Goal: Transaction & Acquisition: Book appointment/travel/reservation

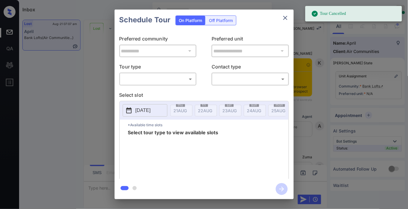
scroll to position [3453, 0]
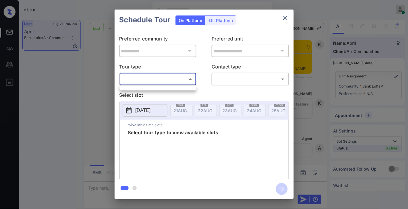
click at [189, 83] on body "Inbox Samantha Soliven Online Set yourself offline Set yourself on break Profil…" at bounding box center [204, 104] width 408 height 209
click at [286, 19] on div at bounding box center [204, 104] width 408 height 209
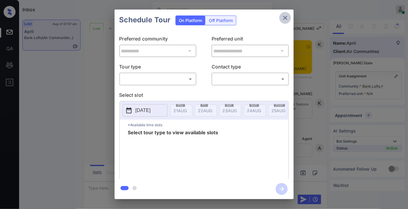
click at [285, 18] on icon "close" at bounding box center [285, 18] width 4 height 4
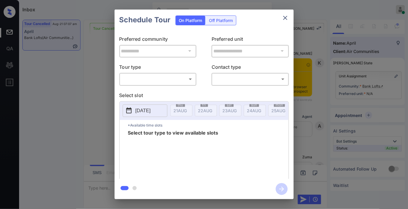
scroll to position [3397, 0]
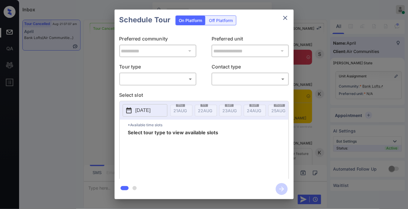
click at [189, 81] on body "Inbox Samantha Soliven Online Set yourself offline Set yourself on break Profil…" at bounding box center [204, 104] width 408 height 209
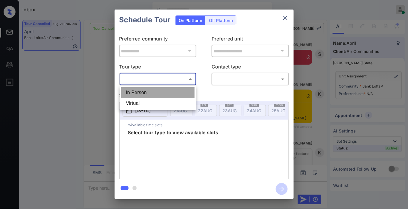
click at [168, 94] on li "In Person" at bounding box center [157, 92] width 73 height 11
type input "********"
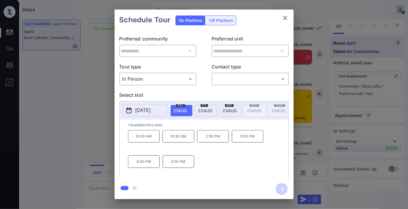
click at [151, 111] on p "2025-08-21" at bounding box center [142, 110] width 15 height 7
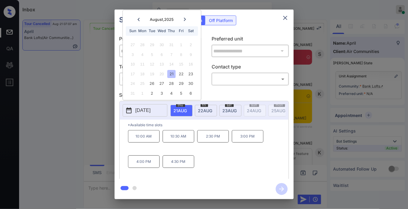
click at [184, 20] on icon at bounding box center [185, 20] width 4 height 4
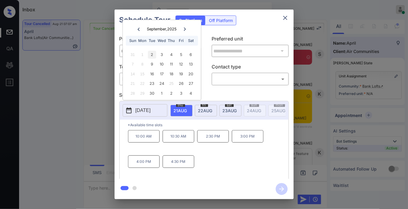
click at [153, 55] on div "2" at bounding box center [152, 55] width 8 height 8
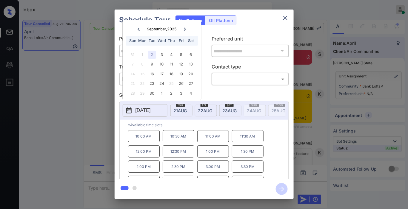
scroll to position [25, 0]
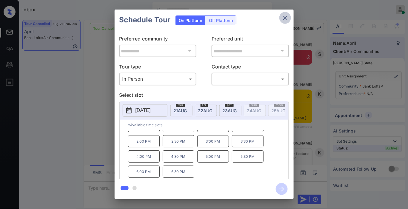
click at [285, 19] on icon "close" at bounding box center [284, 17] width 7 height 7
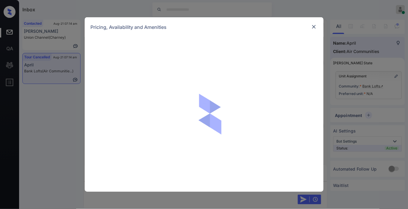
scroll to position [3702, 0]
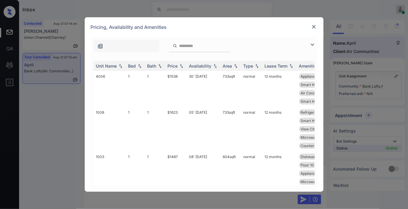
click at [314, 44] on img at bounding box center [312, 44] width 7 height 7
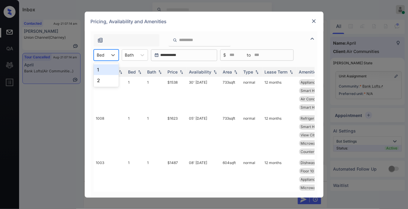
click at [106, 55] on div "Bed" at bounding box center [101, 55] width 14 height 9
click at [103, 79] on div "2" at bounding box center [106, 80] width 25 height 11
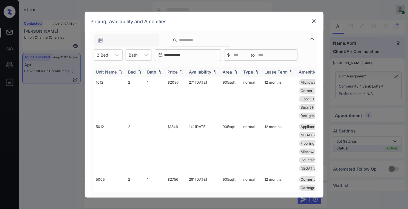
click at [174, 70] on div "Price" at bounding box center [173, 71] width 10 height 5
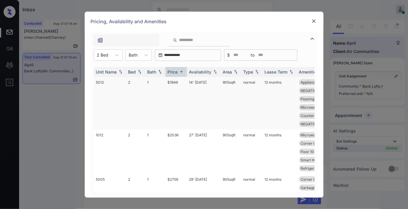
click at [176, 84] on td "$1846" at bounding box center [175, 103] width 21 height 53
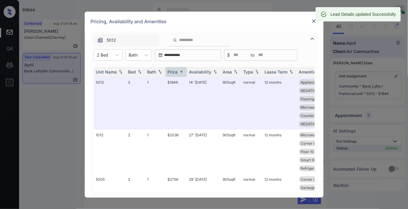
click at [314, 24] on div at bounding box center [313, 21] width 7 height 7
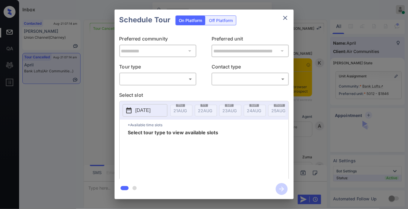
scroll to position [3762, 0]
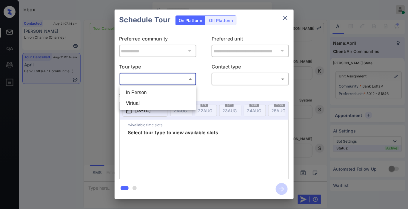
click at [172, 77] on body "Inbox Samantha Soliven Online Set yourself offline Set yourself on break Profil…" at bounding box center [204, 104] width 408 height 209
click at [162, 92] on li "In Person" at bounding box center [157, 92] width 73 height 11
type input "********"
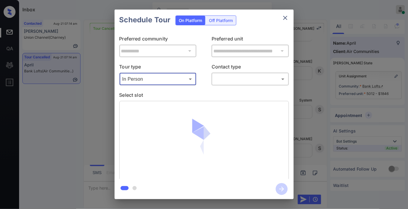
click at [227, 79] on body "Inbox Samantha Soliven Online Set yourself offline Set yourself on break Profil…" at bounding box center [204, 104] width 408 height 209
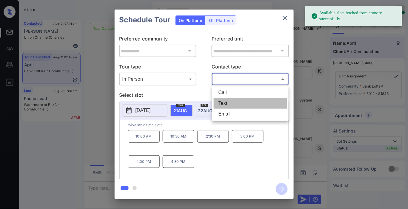
click at [228, 103] on li "Text" at bounding box center [249, 103] width 73 height 11
type input "****"
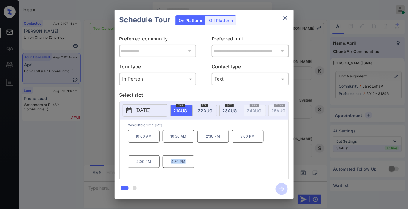
drag, startPoint x: 190, startPoint y: 166, endPoint x: 169, endPoint y: 166, distance: 21.2
click at [169, 166] on p "4:30 PM" at bounding box center [178, 162] width 32 height 13
copy p "4:30 PM"
click at [287, 18] on icon "close" at bounding box center [284, 17] width 7 height 7
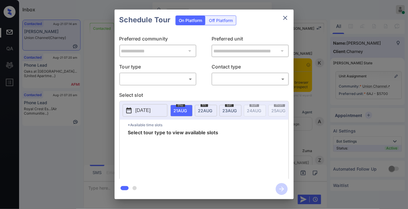
scroll to position [3230, 0]
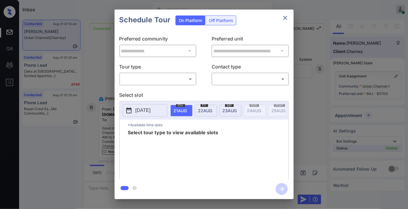
click at [173, 76] on body "Inbox [PERSON_NAME] Online Set yourself offline Set yourself on break Profile S…" at bounding box center [204, 104] width 408 height 209
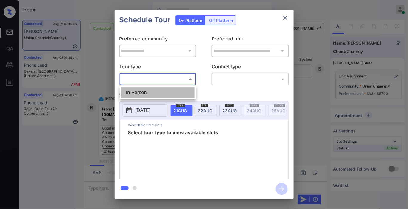
click at [159, 95] on li "In Person" at bounding box center [157, 92] width 73 height 11
type input "********"
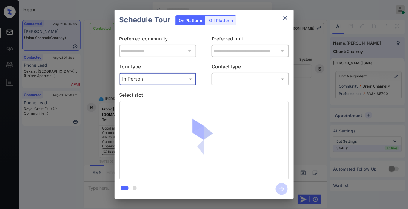
click at [222, 81] on body "Inbox Samantha Soliven Online Set yourself offline Set yourself on break Profil…" at bounding box center [204, 104] width 408 height 209
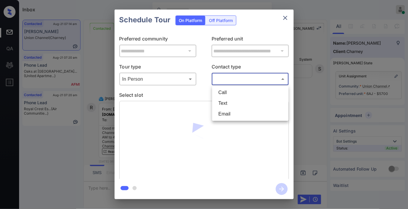
click at [222, 116] on li "Email" at bounding box center [249, 114] width 73 height 11
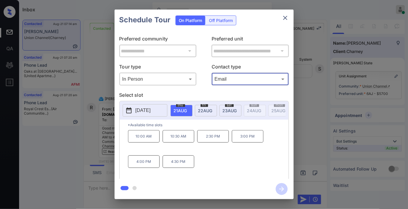
type input "*****"
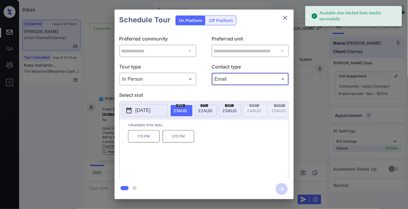
click at [234, 116] on div "sat 23 AUG" at bounding box center [230, 111] width 22 height 12
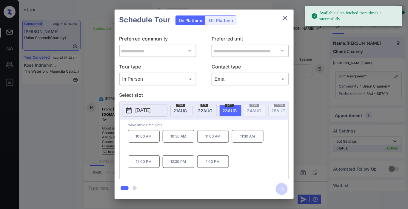
click at [155, 139] on p "10:00 AM" at bounding box center [144, 136] width 32 height 13
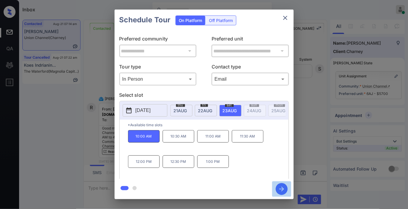
click at [280, 191] on icon "button" at bounding box center [281, 189] width 12 height 12
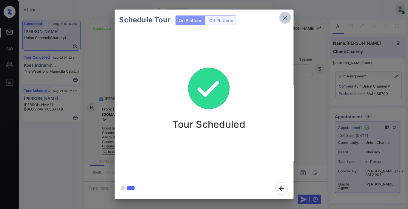
click at [286, 19] on icon "close" at bounding box center [285, 18] width 4 height 4
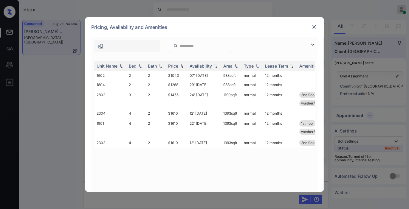
scroll to position [981, 0]
click at [184, 77] on td "$1040" at bounding box center [176, 75] width 21 height 9
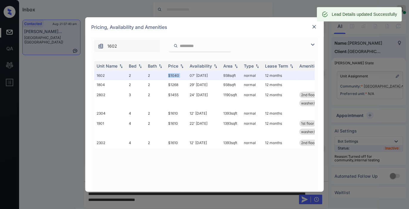
click at [315, 25] on img at bounding box center [314, 27] width 6 height 6
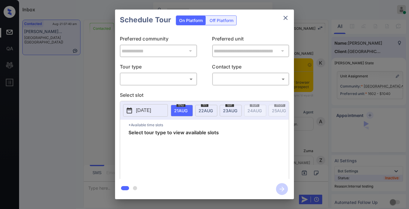
scroll to position [230, 0]
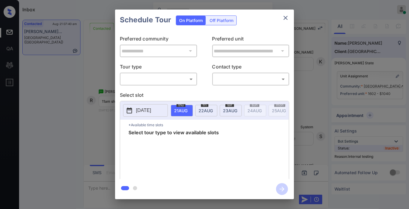
click at [174, 79] on body "Inbox [PERSON_NAME] Online Set yourself offline Set yourself on break Profile S…" at bounding box center [204, 104] width 409 height 209
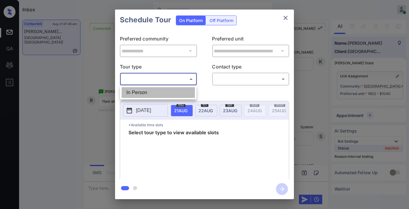
click at [164, 94] on li "In Person" at bounding box center [158, 92] width 73 height 11
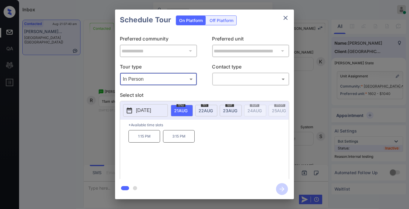
type input "********"
click at [226, 75] on div at bounding box center [204, 104] width 409 height 209
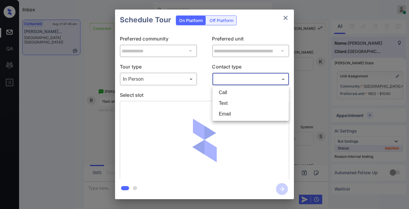
click at [239, 80] on body "Inbox [PERSON_NAME] Online Set yourself offline Set yourself on break Profile S…" at bounding box center [204, 104] width 409 height 209
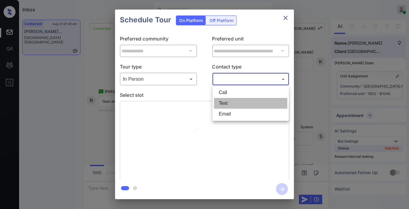
click at [228, 106] on li "Text" at bounding box center [250, 103] width 73 height 11
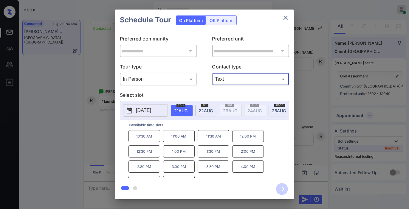
type input "****"
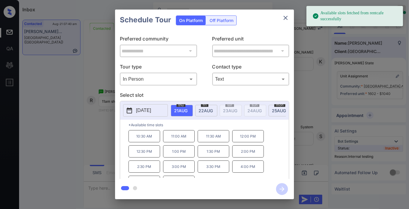
click at [179, 138] on p "11:00 AM" at bounding box center [179, 136] width 32 height 12
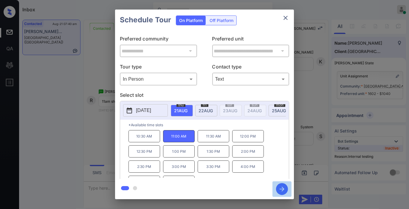
click at [282, 190] on icon "button" at bounding box center [282, 189] width 12 height 12
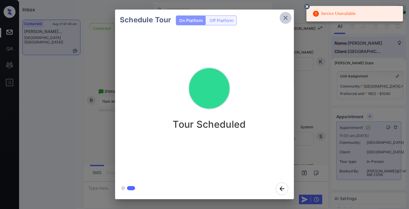
click at [286, 20] on icon "close" at bounding box center [285, 17] width 7 height 7
